Goal: Information Seeking & Learning: Stay updated

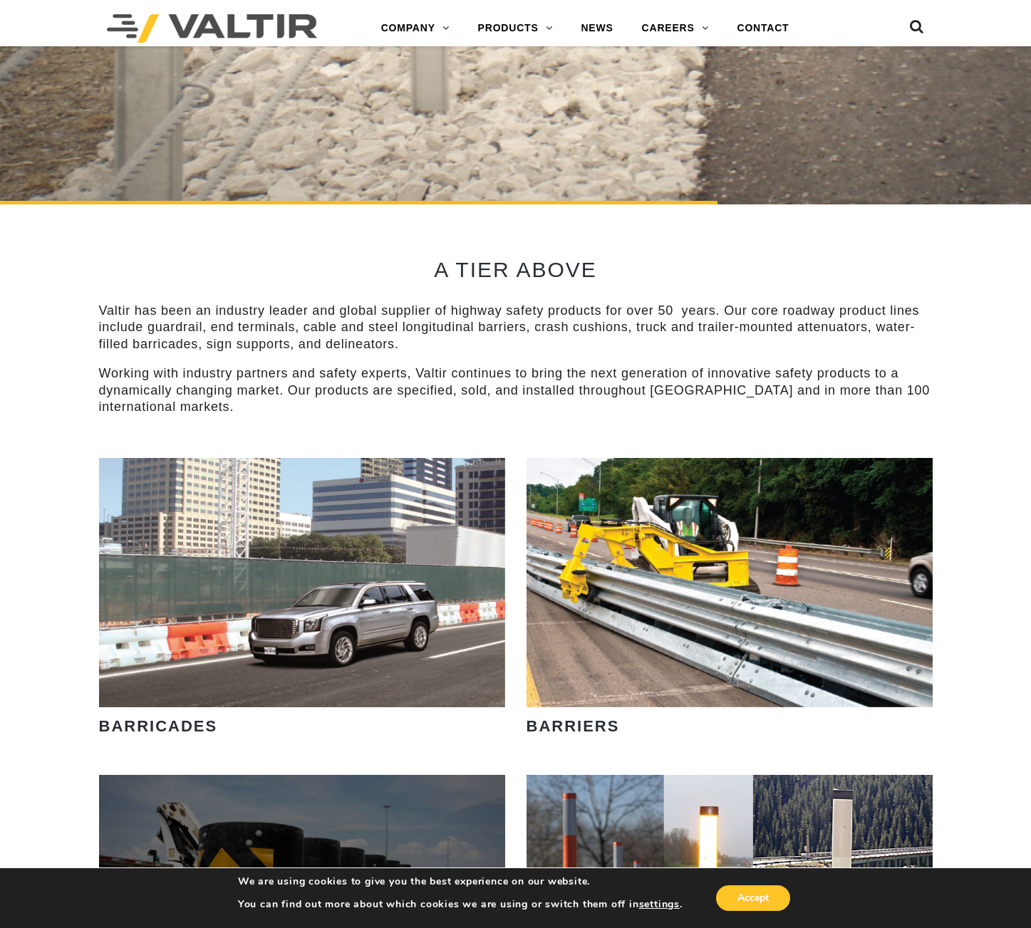
scroll to position [958, 0]
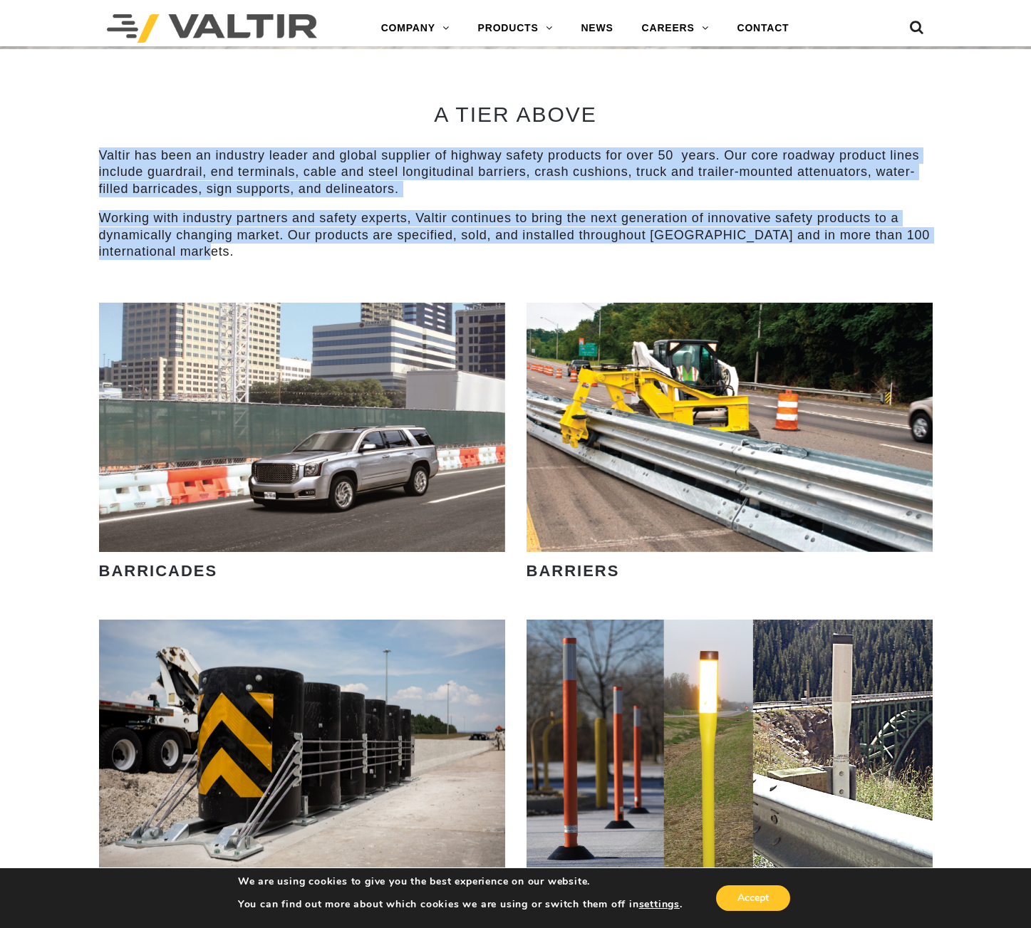
drag, startPoint x: 245, startPoint y: 260, endPoint x: 71, endPoint y: 160, distance: 200.8
click at [71, 160] on div "LEARN MORE OUR SMART SOLUTIONS ARE ALWAYS EVOLVING. VIEW PRODUCTS WE ARE HIRING…" at bounding box center [515, 845] width 1031 height 3449
click at [245, 254] on p "Working with industry partners and safety experts, Valtir continues to bring th…" at bounding box center [516, 235] width 834 height 50
drag, startPoint x: 245, startPoint y: 254, endPoint x: 69, endPoint y: 162, distance: 198.9
click at [69, 162] on div "LEARN MORE OUR SMART SOLUTIONS ARE ALWAYS EVOLVING. VIEW PRODUCTS WE ARE HIRING…" at bounding box center [515, 845] width 1031 height 3449
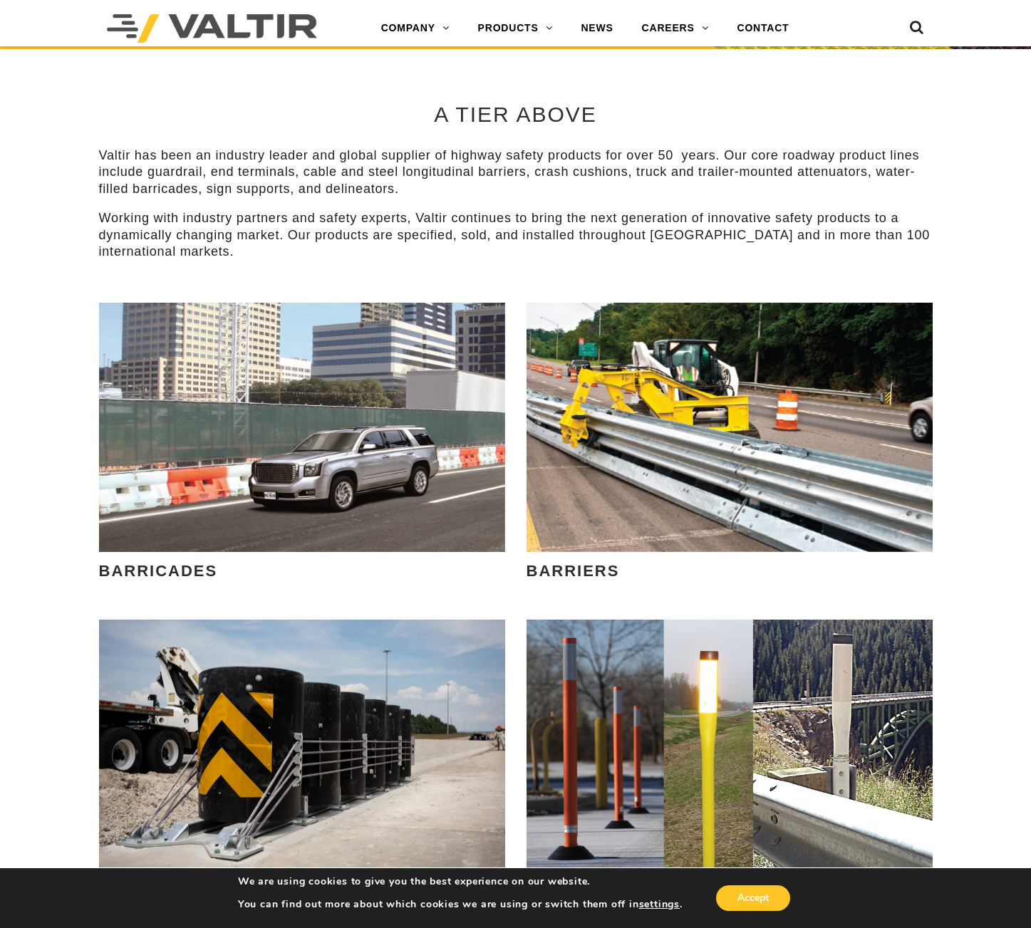
click at [241, 264] on div "A TIER ABOVE Valtir has been an industry leader and global supplier of highway …" at bounding box center [516, 176] width 834 height 254
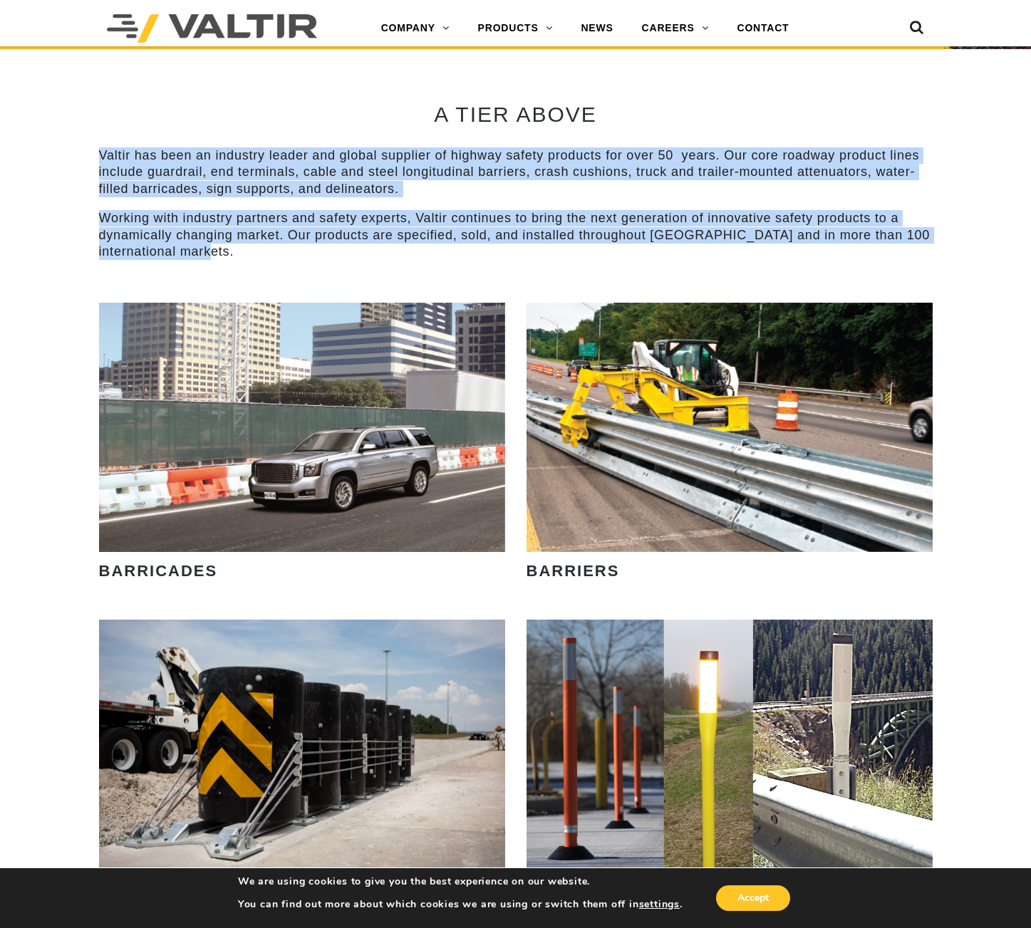
drag, startPoint x: 239, startPoint y: 251, endPoint x: 51, endPoint y: 150, distance: 213.3
click at [51, 150] on div "LEARN MORE OUR SMART SOLUTIONS ARE ALWAYS EVOLVING. VIEW PRODUCTS WE ARE HIRING…" at bounding box center [515, 845] width 1031 height 3449
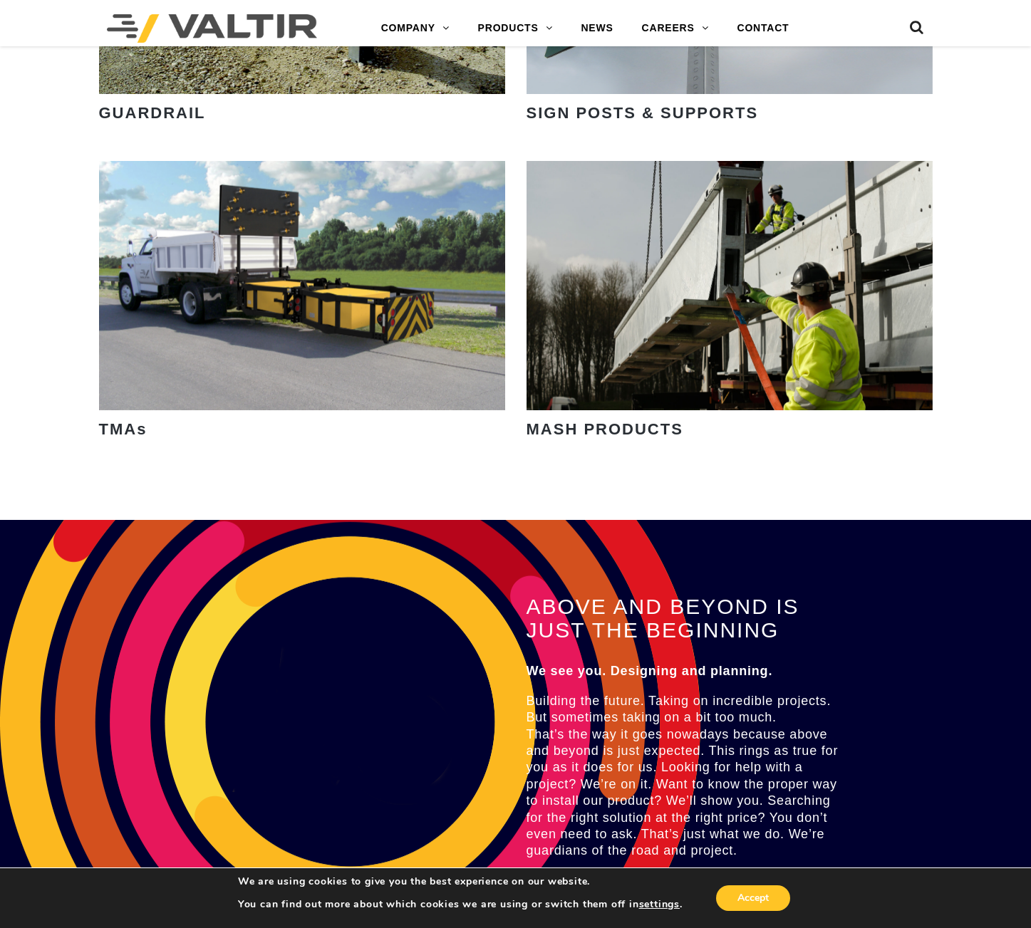
scroll to position [2852, 0]
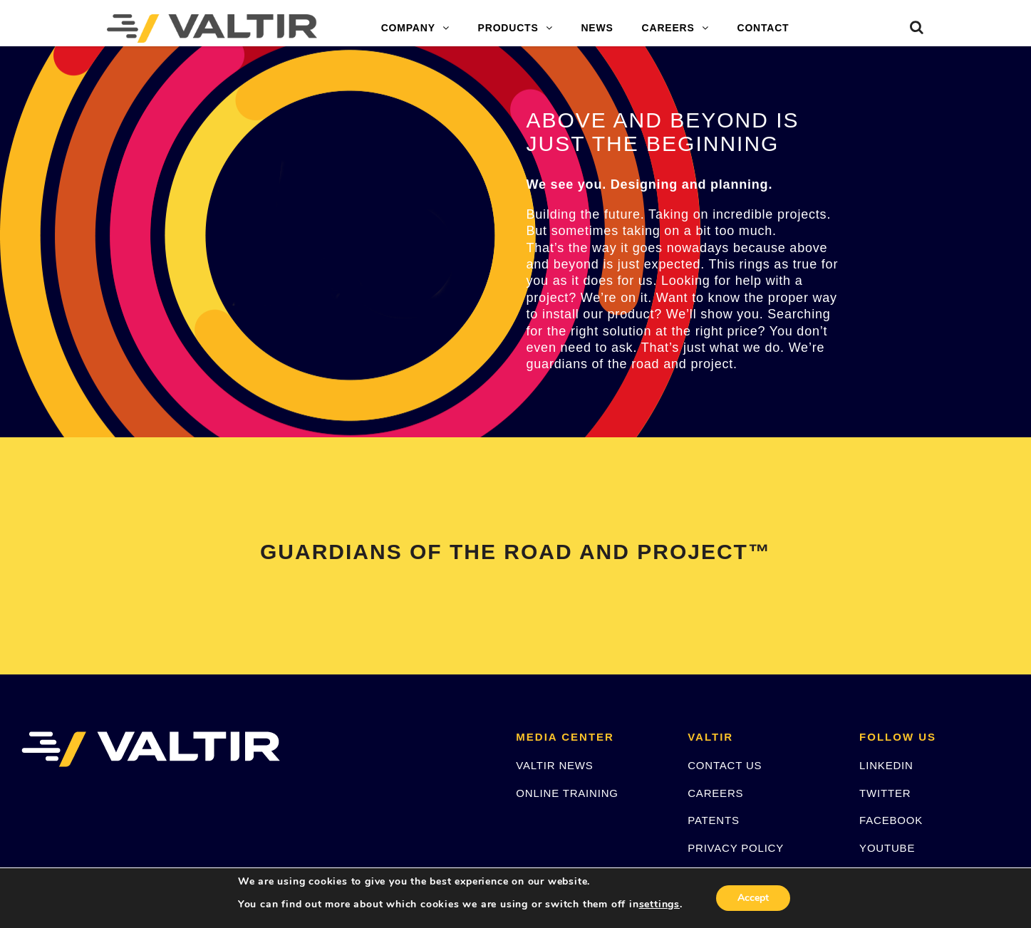
drag, startPoint x: 744, startPoint y: 372, endPoint x: 506, endPoint y: 188, distance: 300.7
click at [506, 188] on div "ABOVE AND BEYOND IS JUST THE BEGINNING We see you. Designing and planning. Buil…" at bounding box center [515, 234] width 1031 height 403
click at [472, 273] on div "ABOVE AND BEYOND IS JUST THE BEGINNING We see you. Designing and planning. Buil…" at bounding box center [515, 234] width 1031 height 403
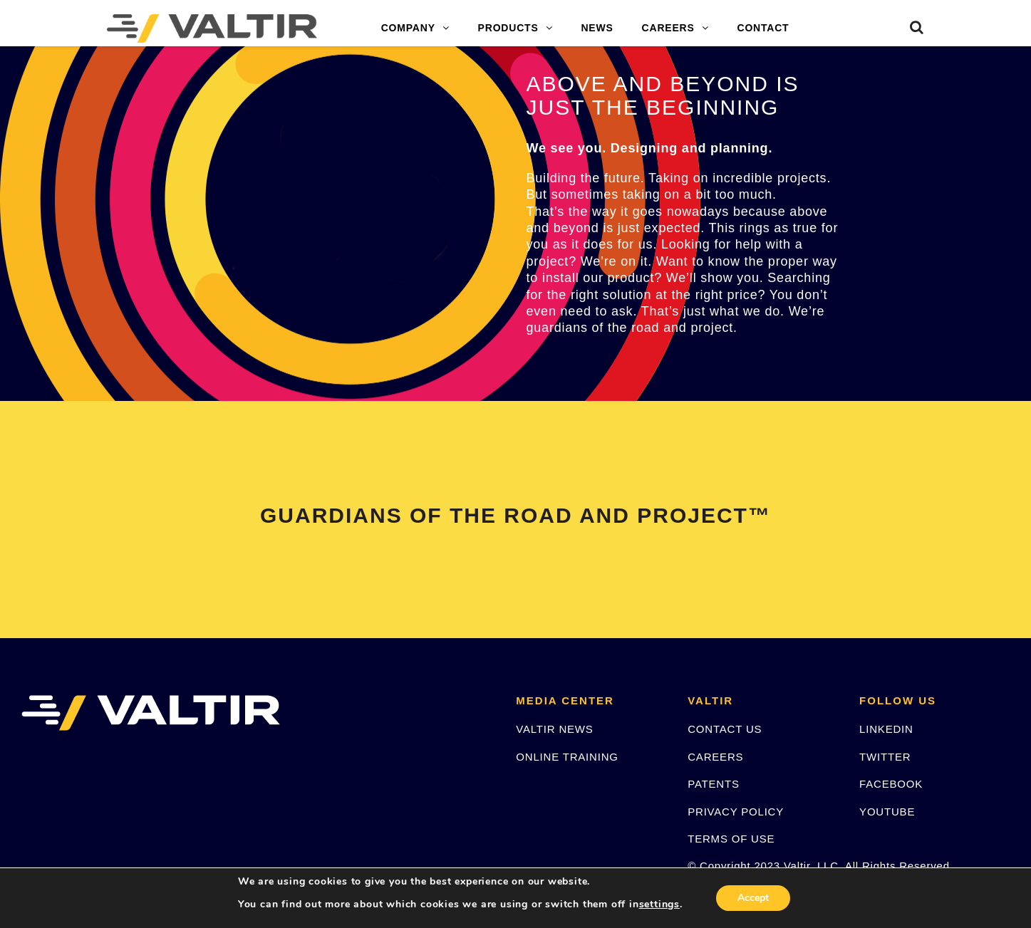
scroll to position [3026, 0]
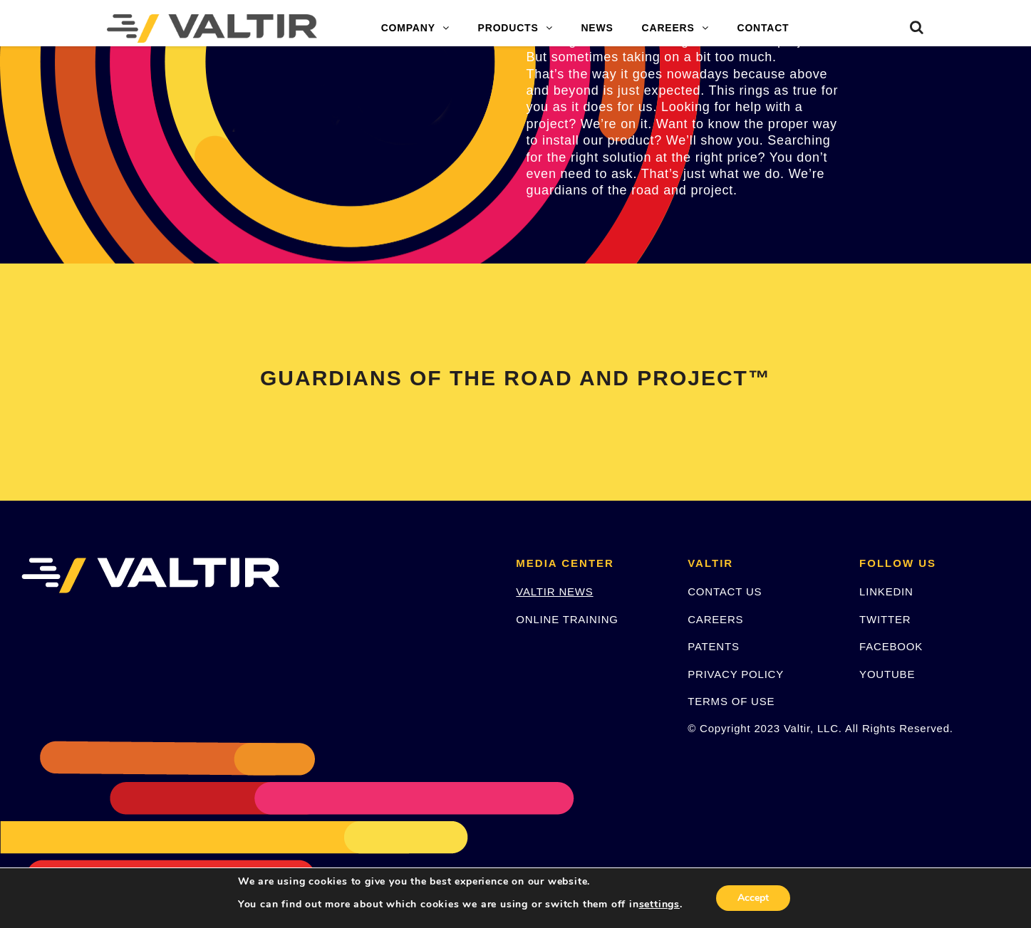
click at [563, 591] on link "VALTIR NEWS" at bounding box center [554, 592] width 77 height 12
